Goal: Task Accomplishment & Management: Manage account settings

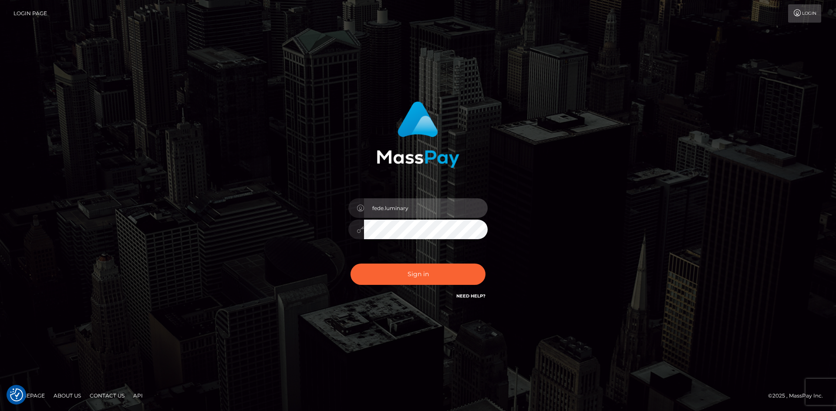
click at [438, 206] on input "fede.luminary" at bounding box center [426, 209] width 124 height 20
type input "fede.[PERSON_NAME].fullstop"
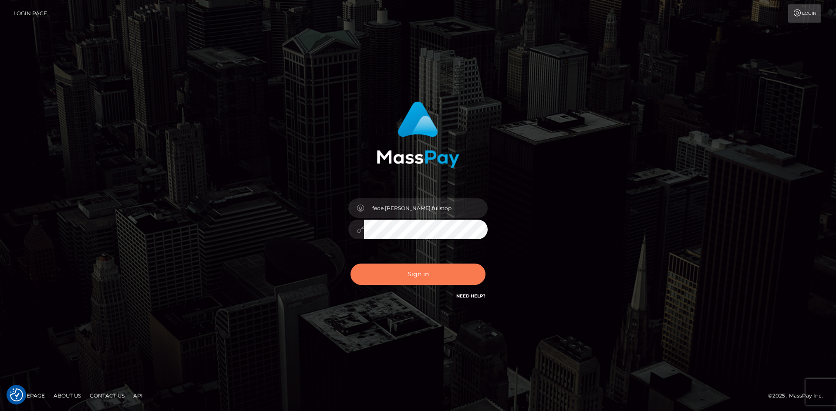
click at [442, 279] on button "Sign in" at bounding box center [418, 274] width 135 height 21
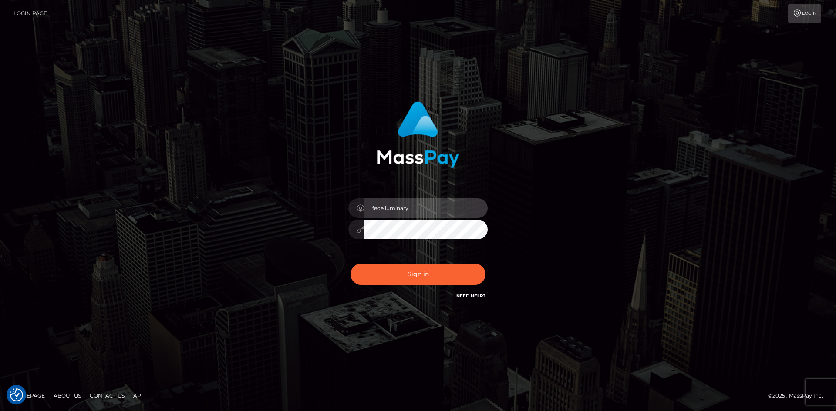
click at [451, 215] on input "fede.luminary" at bounding box center [426, 209] width 124 height 20
type input "fede.[PERSON_NAME].fullstop"
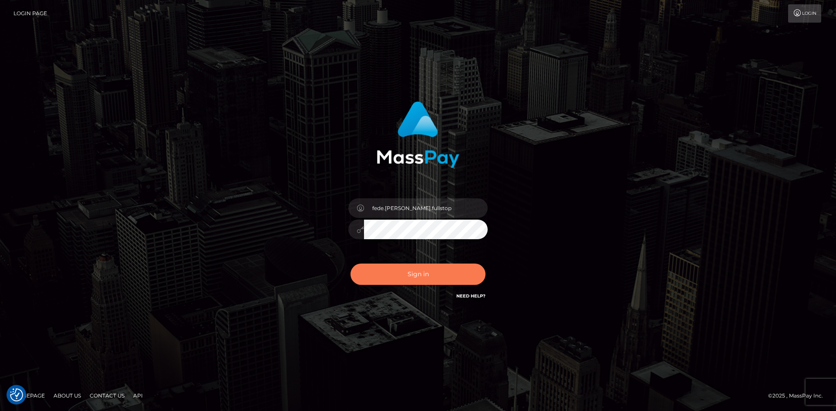
click at [426, 271] on button "Sign in" at bounding box center [418, 274] width 135 height 21
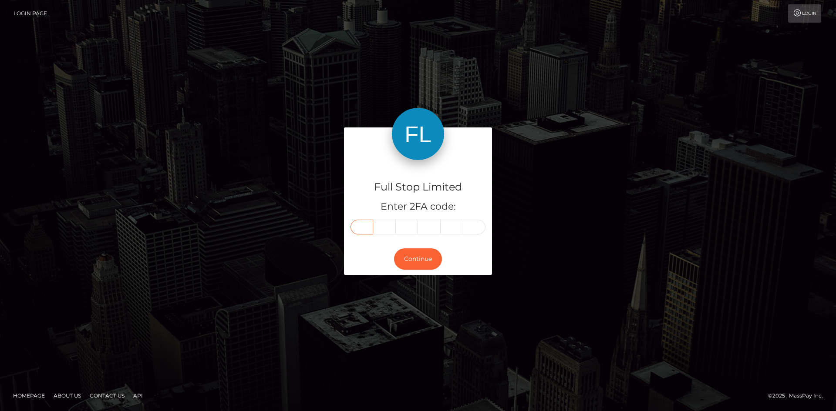
click at [360, 227] on input "text" at bounding box center [362, 227] width 23 height 15
type input "5"
type input "2"
type input "8"
type input "5"
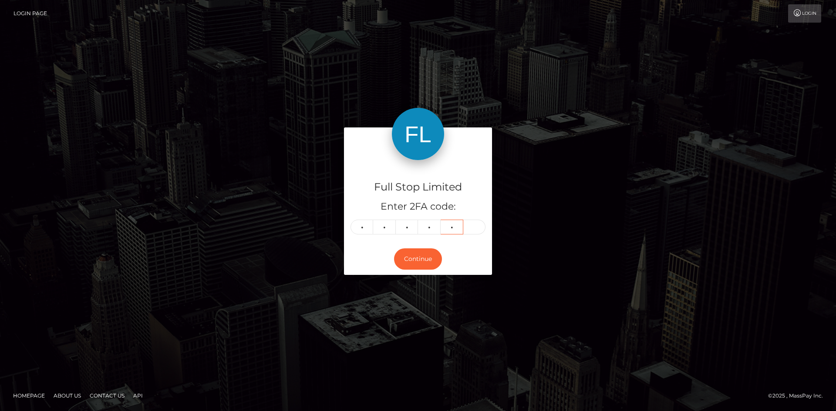
type input "9"
type input "3"
